Goal: Find specific page/section: Find specific page/section

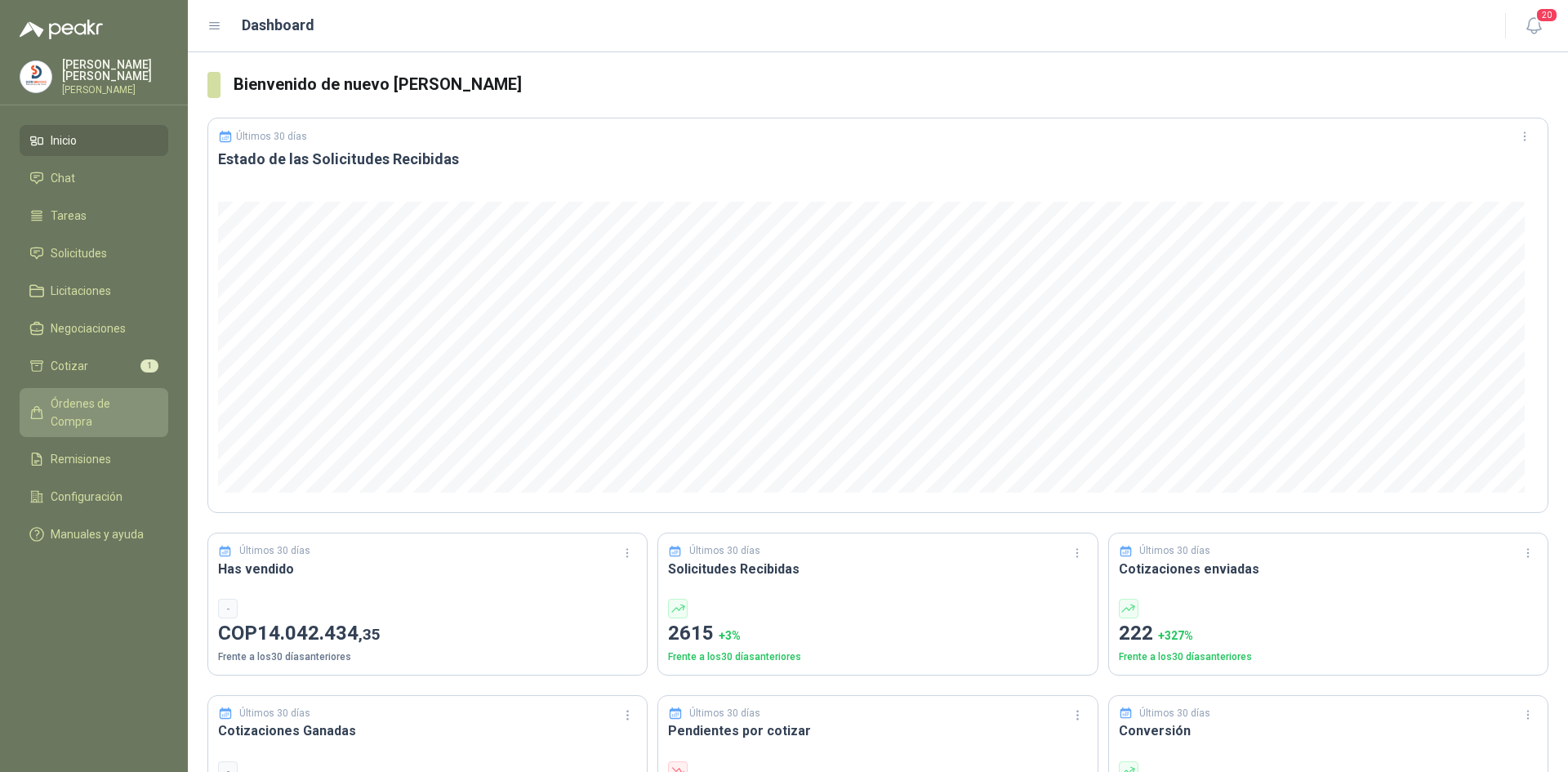
click at [118, 404] on span "Órdenes de Compra" at bounding box center [101, 412] width 102 height 36
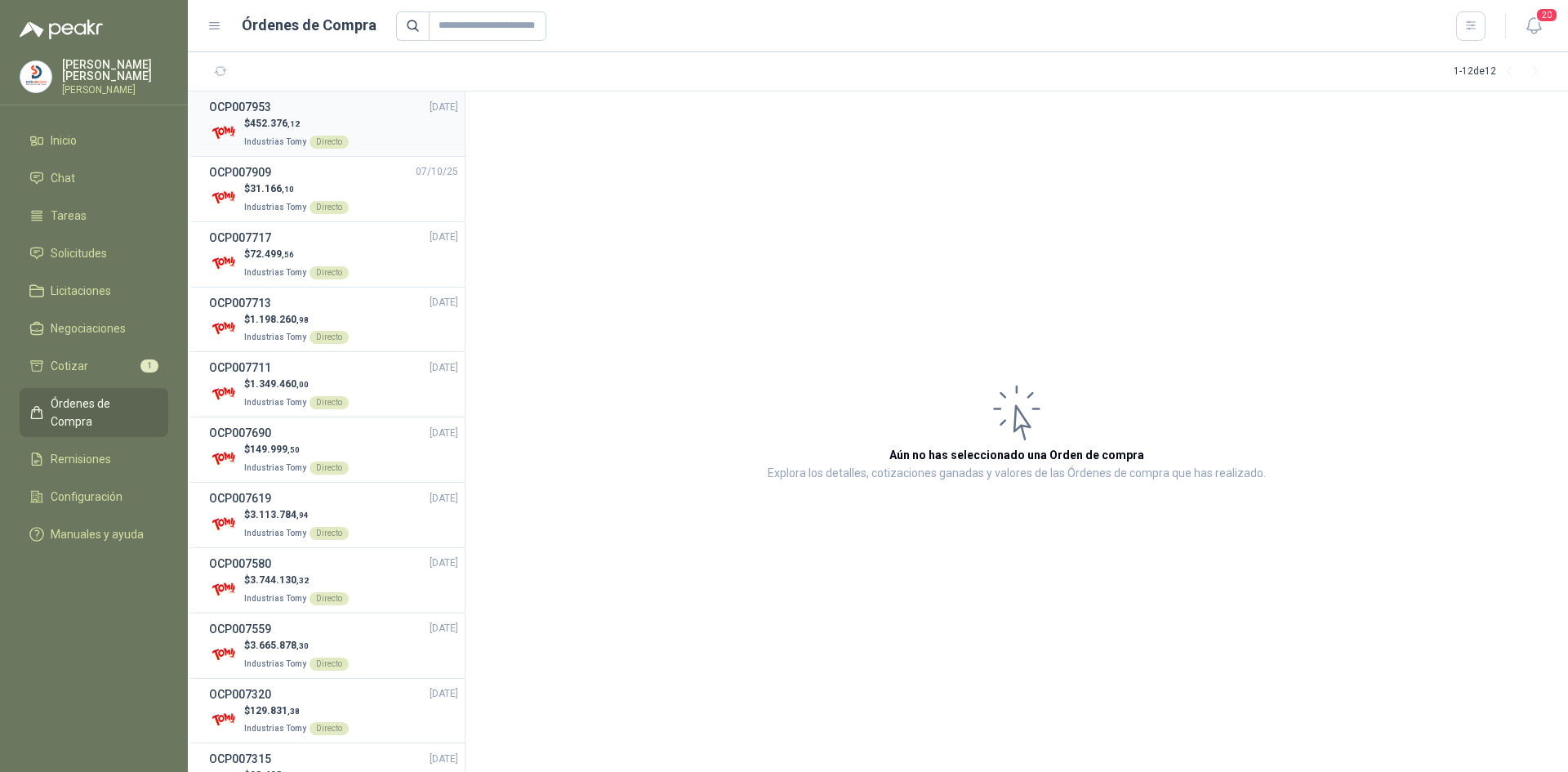
click at [272, 120] on span "452.376 ,12" at bounding box center [275, 123] width 50 height 11
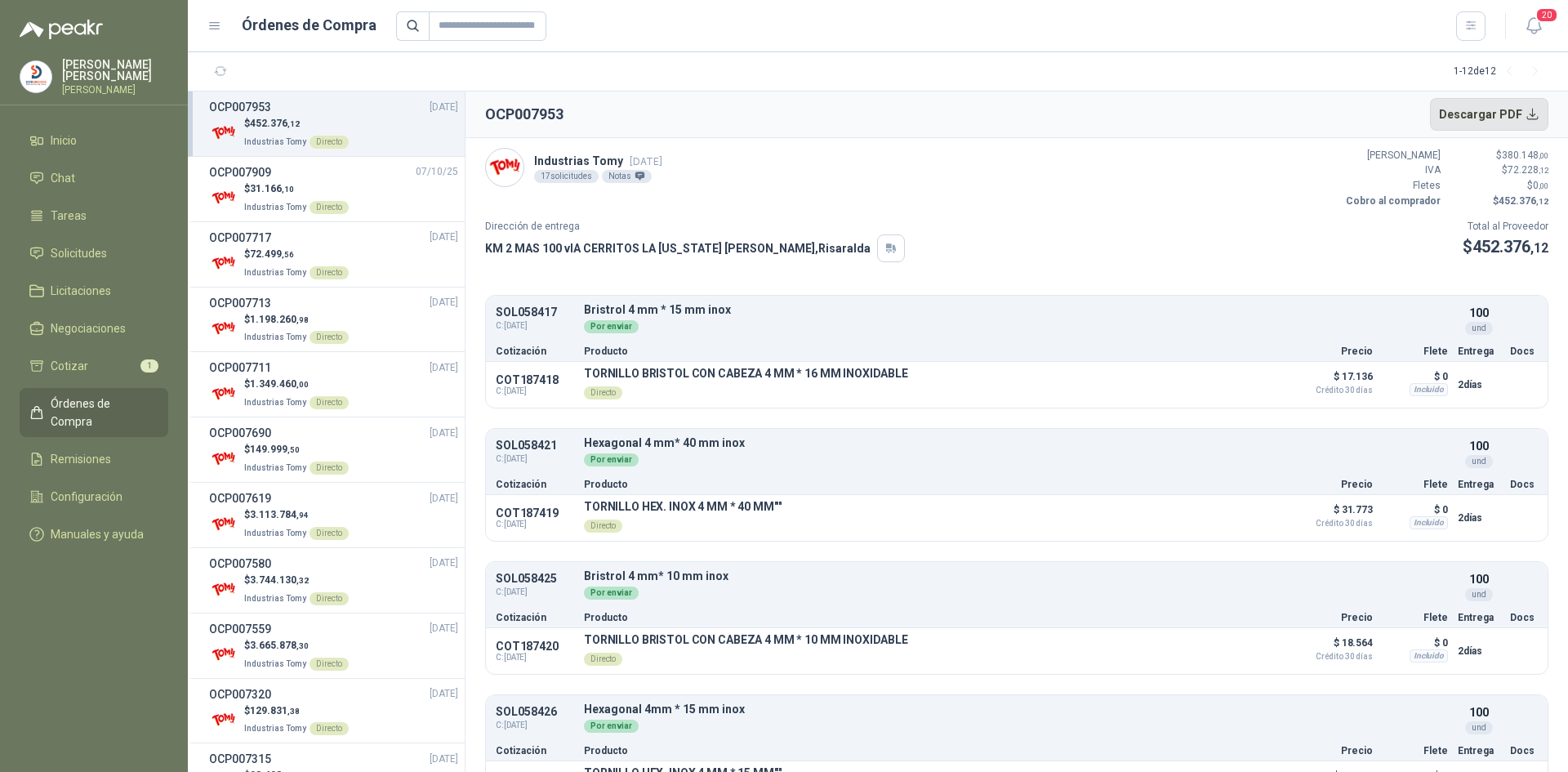
click at [1532, 118] on button "Descargar PDF" at bounding box center [1489, 114] width 119 height 33
click at [96, 366] on li "Cotizar 1" at bounding box center [94, 366] width 129 height 18
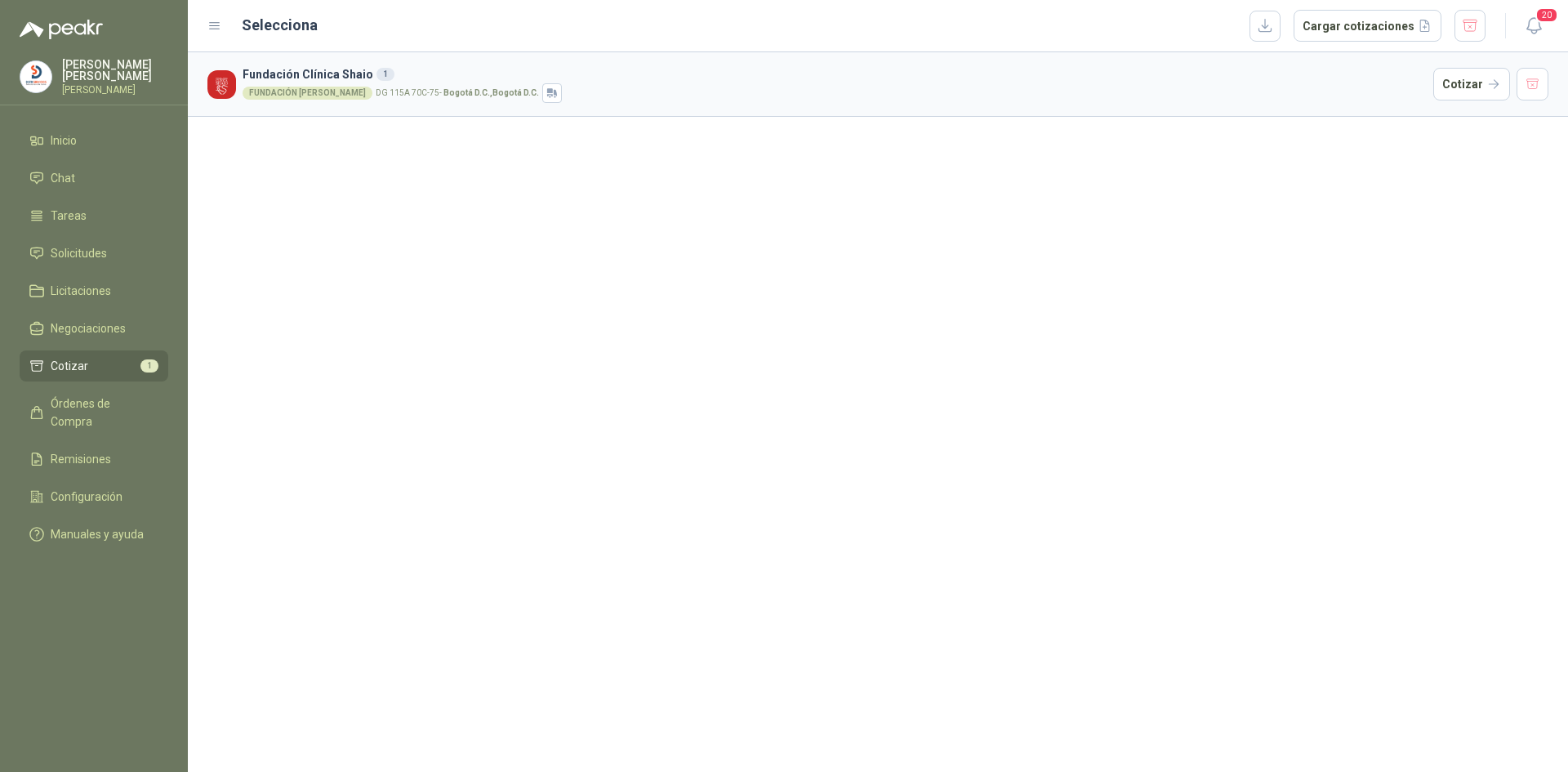
click at [486, 81] on h3 "Fundación Clínica Shaio 1" at bounding box center [834, 74] width 1184 height 18
click at [1472, 71] on button "Cotizar" at bounding box center [1472, 84] width 77 height 33
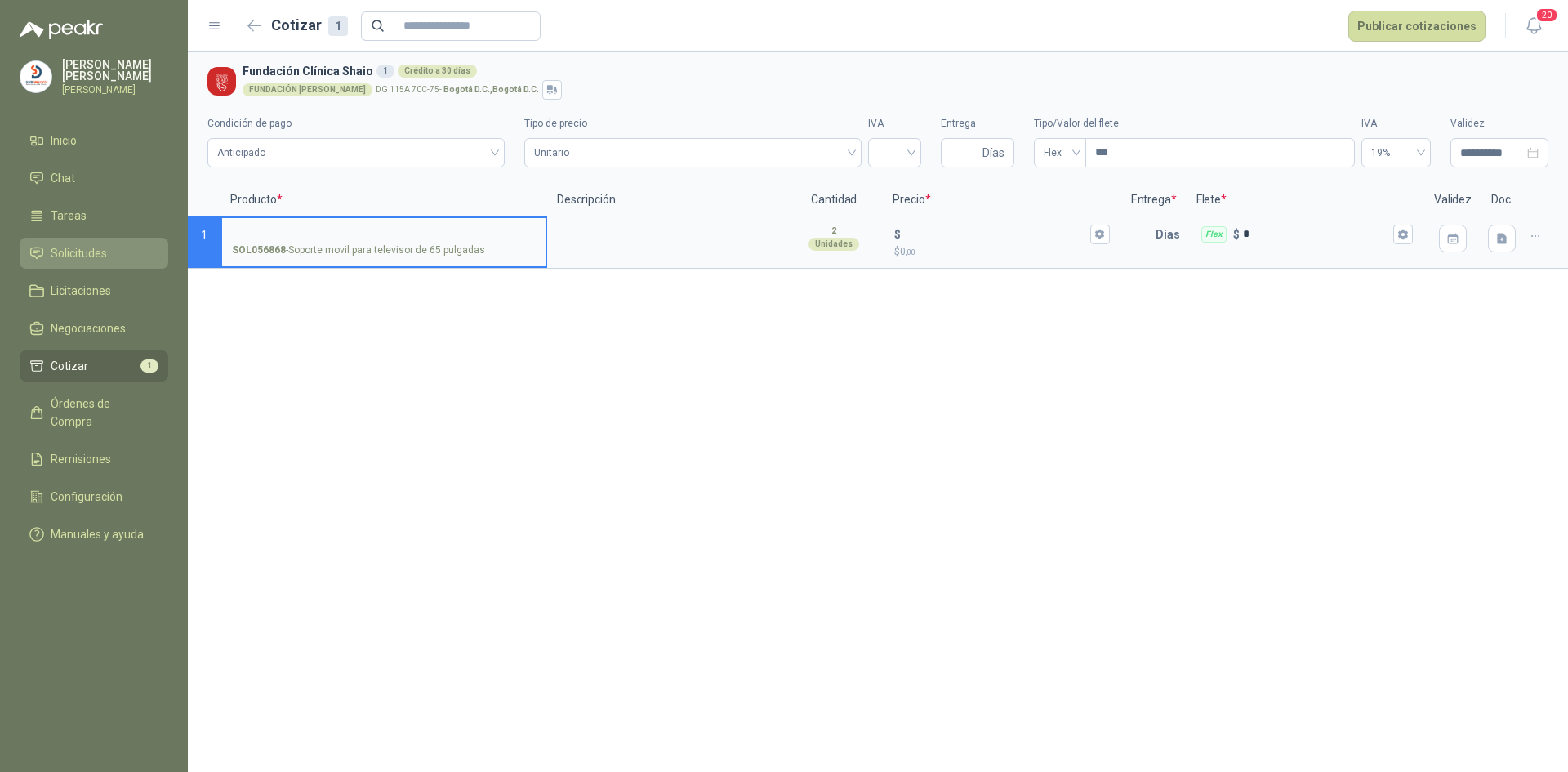
click at [93, 244] on span "Solicitudes" at bounding box center [79, 253] width 57 height 18
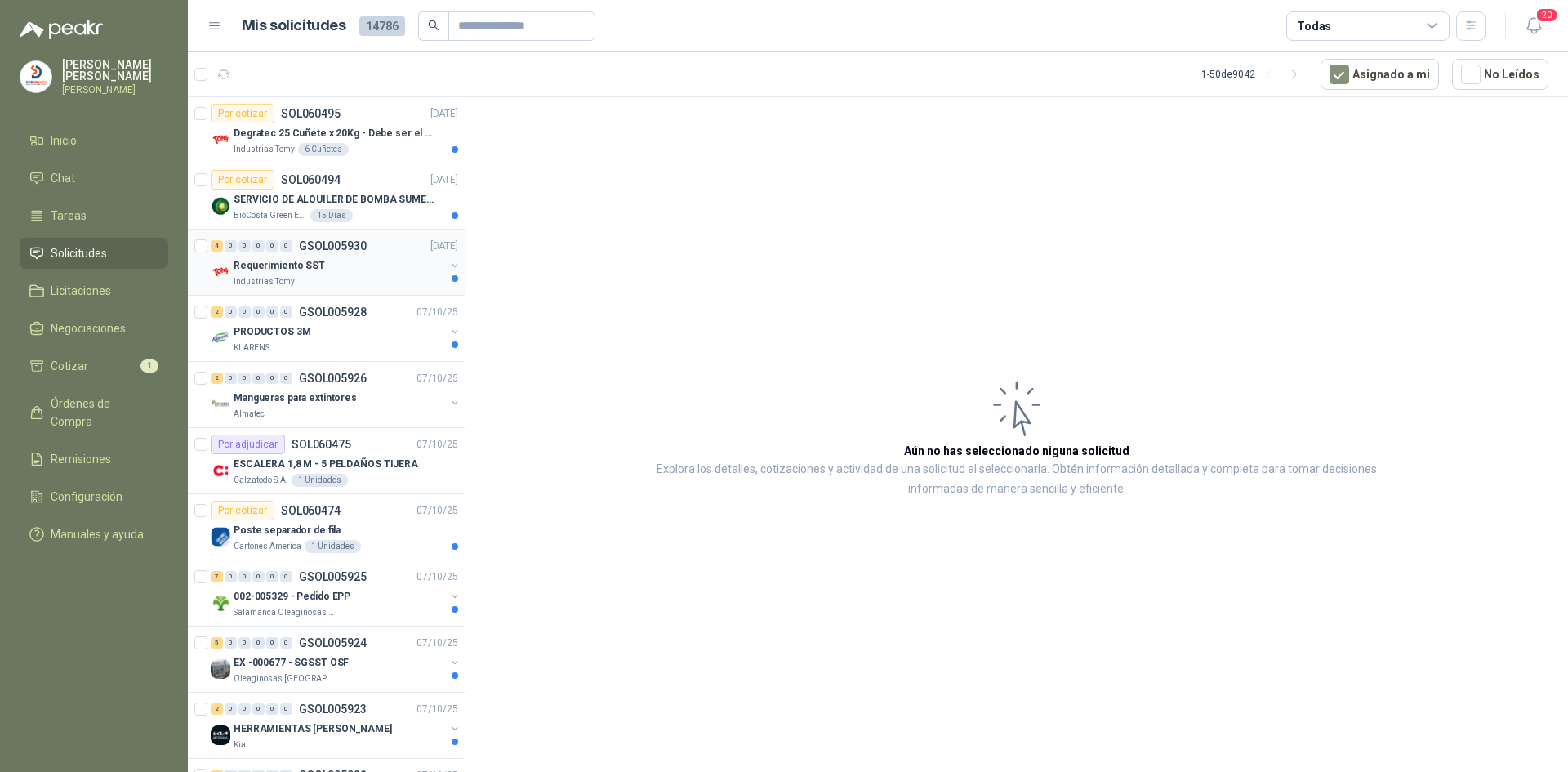
click at [267, 262] on p "Requerimiento SST" at bounding box center [279, 266] width 91 height 16
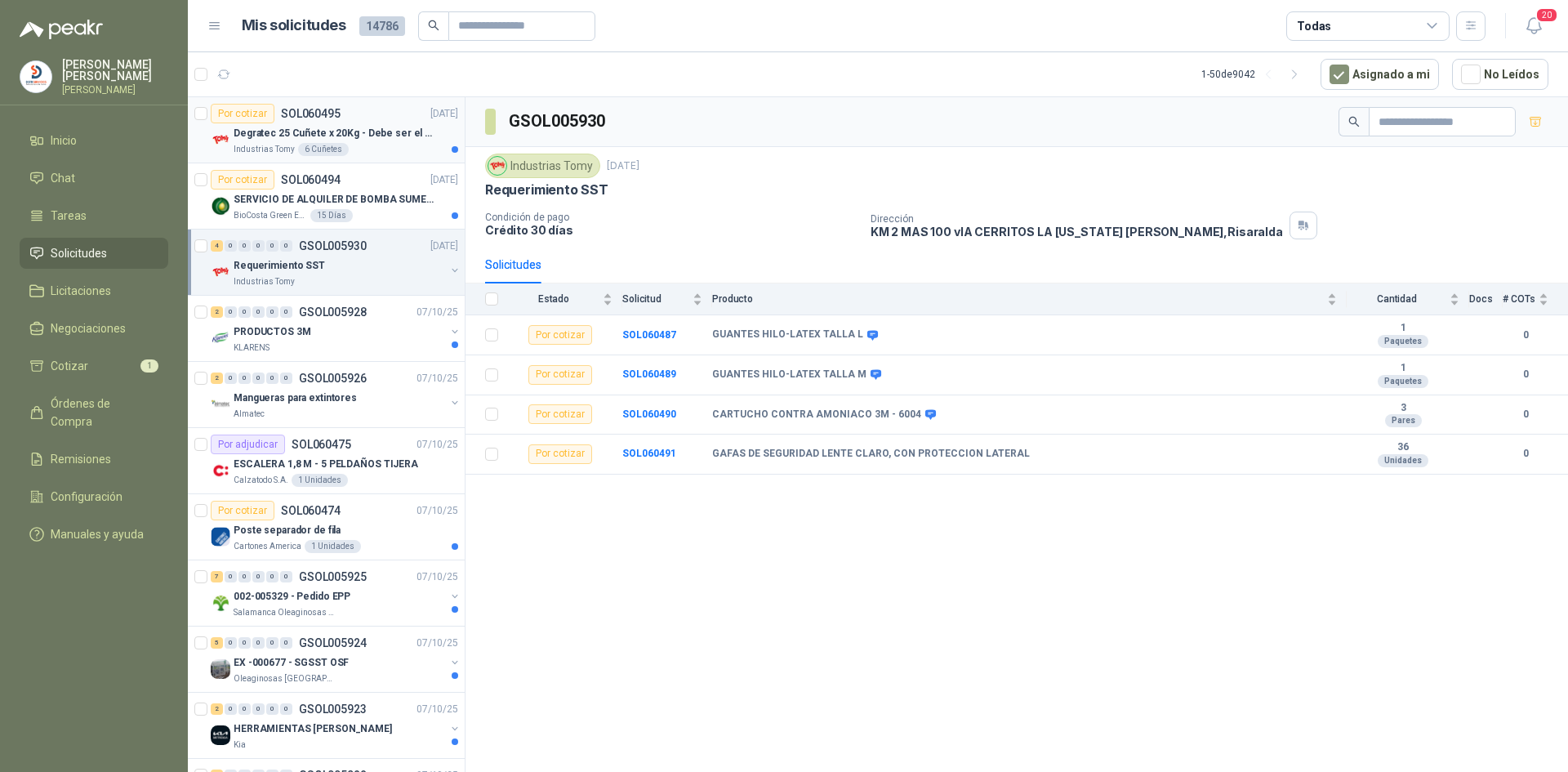
click at [340, 132] on p "Degratec 25 Cuñete x 20Kg - Debe ser el de Tecnas (por ahora homologado) - (Adj…" at bounding box center [335, 134] width 203 height 16
